Goal: Information Seeking & Learning: Check status

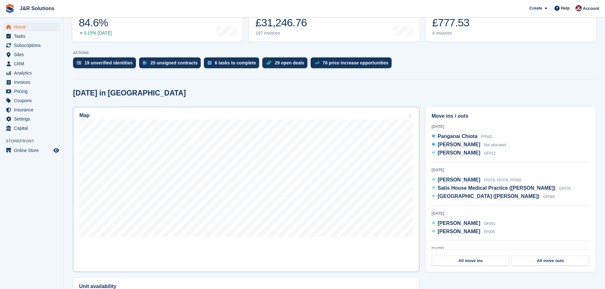
scroll to position [127, 0]
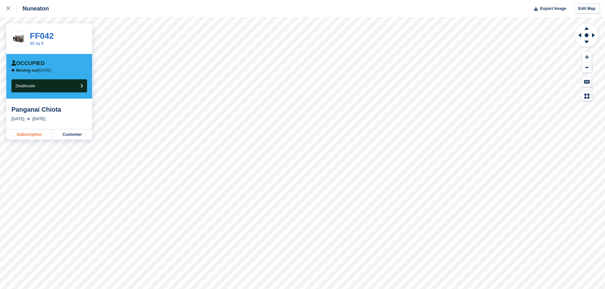
click at [34, 134] on link "Subscription" at bounding box center [29, 135] width 46 height 10
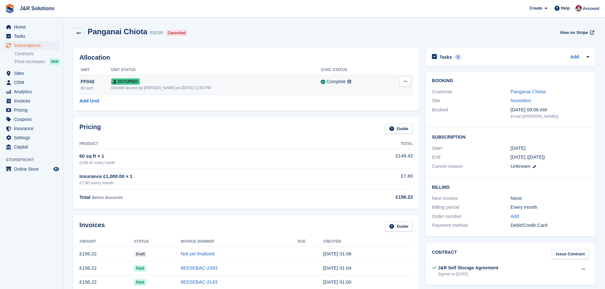
click at [402, 80] on button at bounding box center [406, 82] width 12 height 10
click at [292, 162] on div "£148.42 every month" at bounding box center [205, 163] width 252 height 6
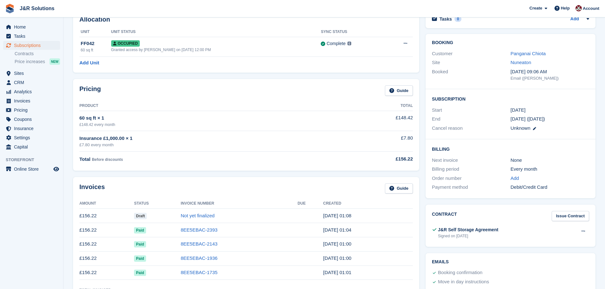
scroll to position [32, 0]
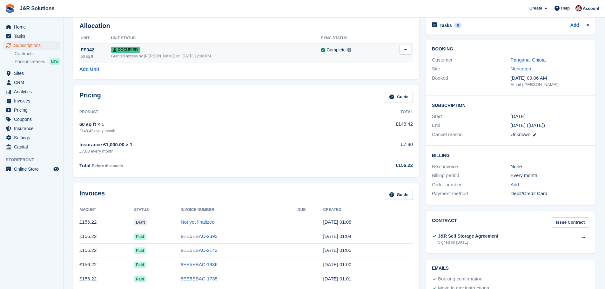
click at [409, 50] on button at bounding box center [406, 50] width 12 height 10
click at [228, 150] on div "£7.80 every month" at bounding box center [205, 151] width 252 height 6
click at [26, 26] on span "Home" at bounding box center [33, 27] width 38 height 9
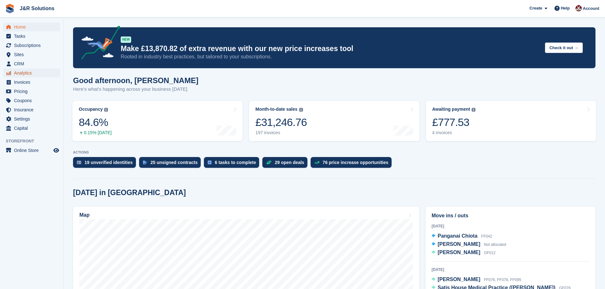
click at [28, 70] on span "Analytics" at bounding box center [33, 73] width 38 height 9
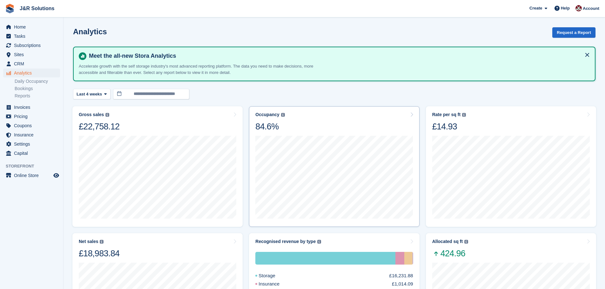
click at [281, 114] on img at bounding box center [283, 115] width 4 height 4
click at [264, 130] on div "84.6%" at bounding box center [269, 126] width 29 height 11
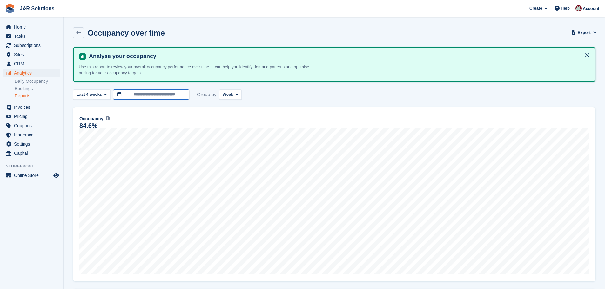
click at [166, 96] on input "**********" at bounding box center [151, 95] width 76 height 10
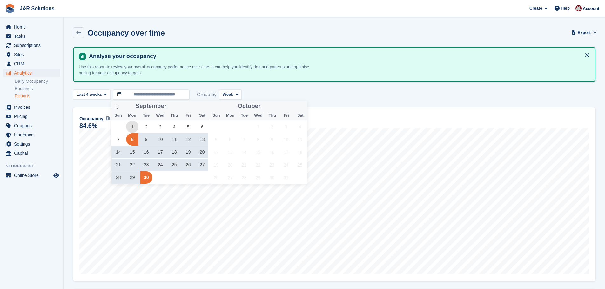
click at [130, 126] on span "1" at bounding box center [132, 127] width 12 height 12
click at [142, 180] on span "30" at bounding box center [146, 178] width 12 height 12
type input "**********"
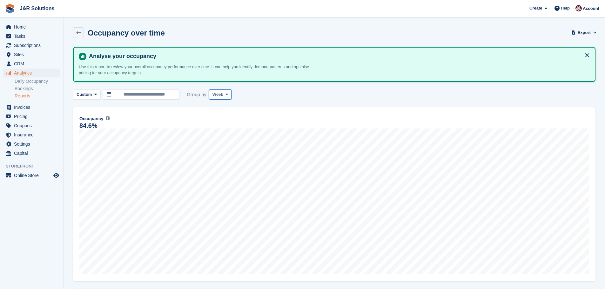
click at [227, 93] on icon at bounding box center [227, 94] width 3 height 4
click at [221, 110] on link "Day" at bounding box center [239, 109] width 55 height 11
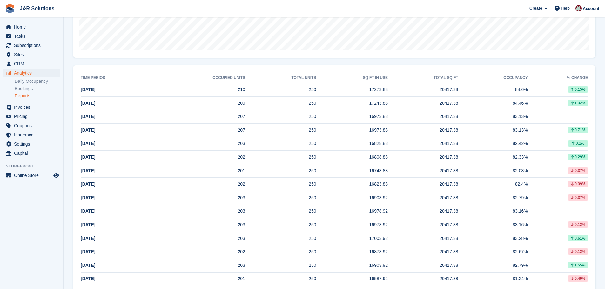
scroll to position [218, 0]
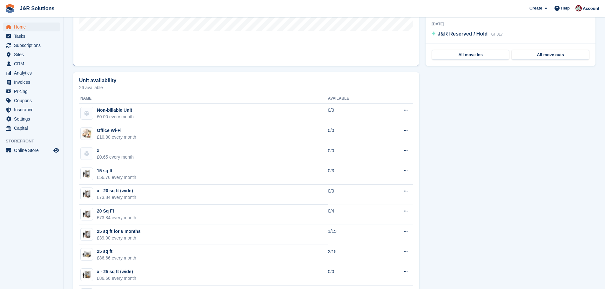
scroll to position [318, 0]
